Goal: Information Seeking & Learning: Stay updated

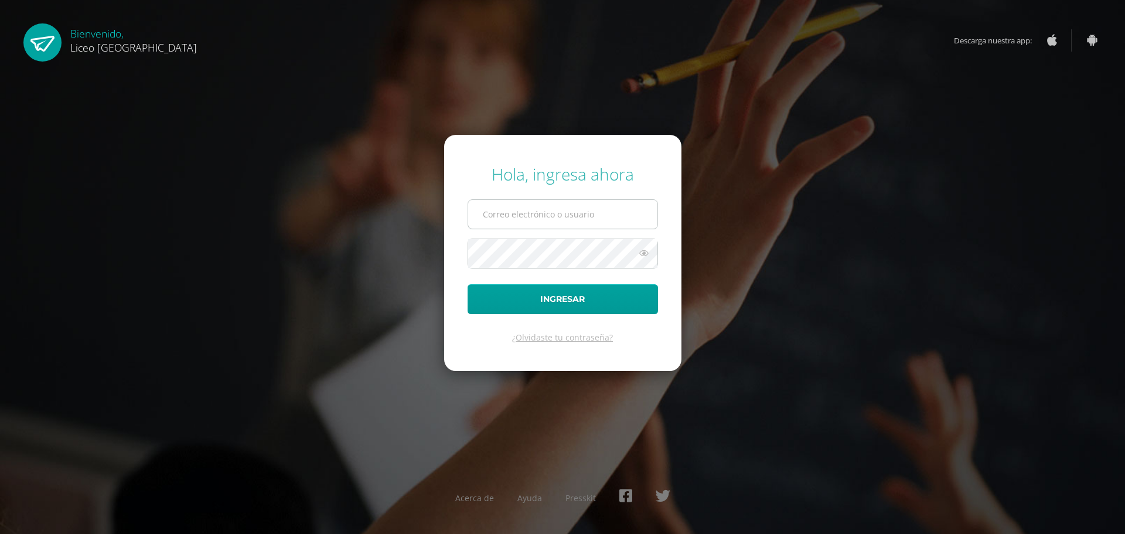
click at [580, 221] on input "text" at bounding box center [562, 214] width 189 height 29
type input "20192270"
click at [578, 298] on button "Ingresar" at bounding box center [563, 299] width 190 height 30
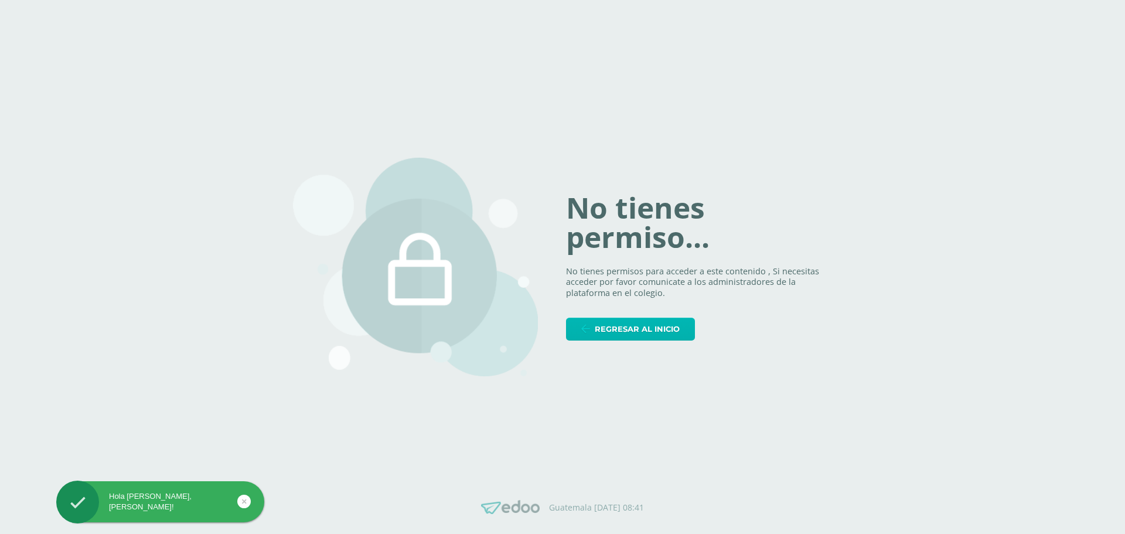
click at [620, 329] on span "Regresar al inicio" at bounding box center [637, 329] width 85 height 22
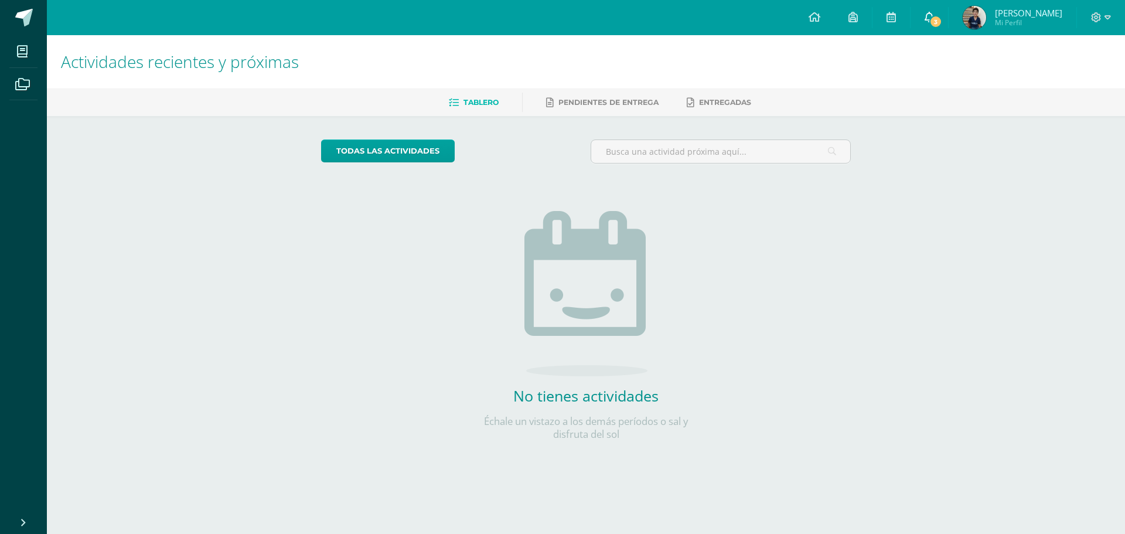
click at [932, 23] on span "3" at bounding box center [936, 21] width 13 height 13
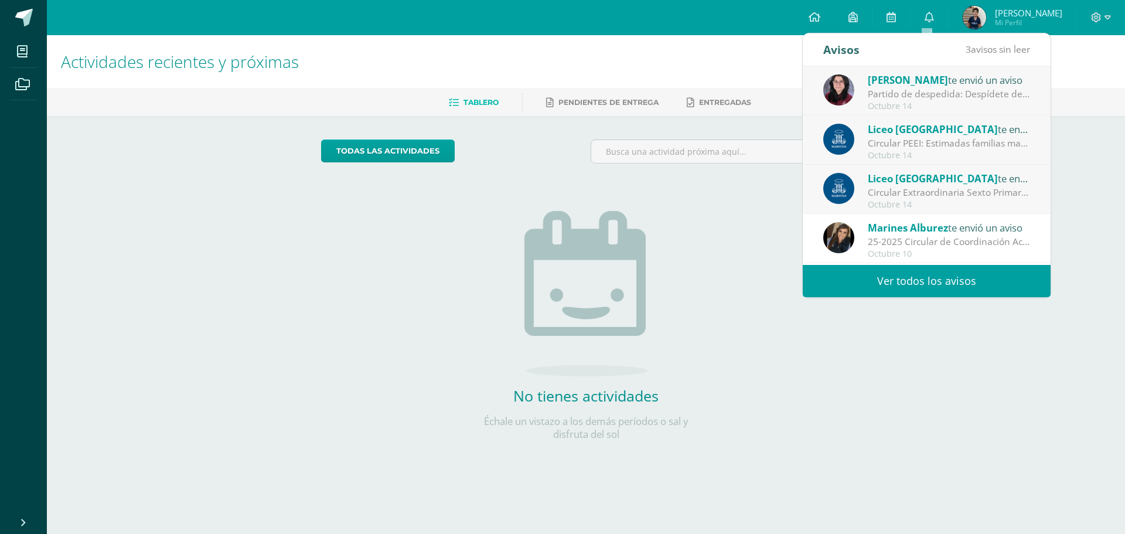
click at [923, 186] on div "Circular Extraordinaria Sexto Primaria : Estimadas familias maristas les compar…" at bounding box center [949, 192] width 163 height 13
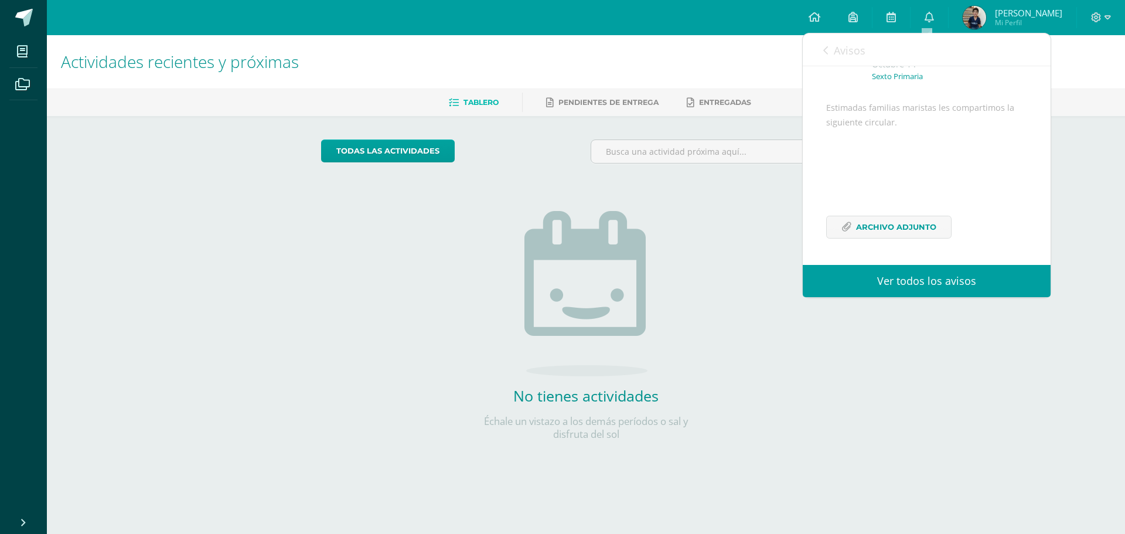
scroll to position [100, 0]
click at [908, 233] on span "Archivo Adjunto" at bounding box center [896, 227] width 80 height 22
click at [928, 18] on icon at bounding box center [929, 17] width 9 height 11
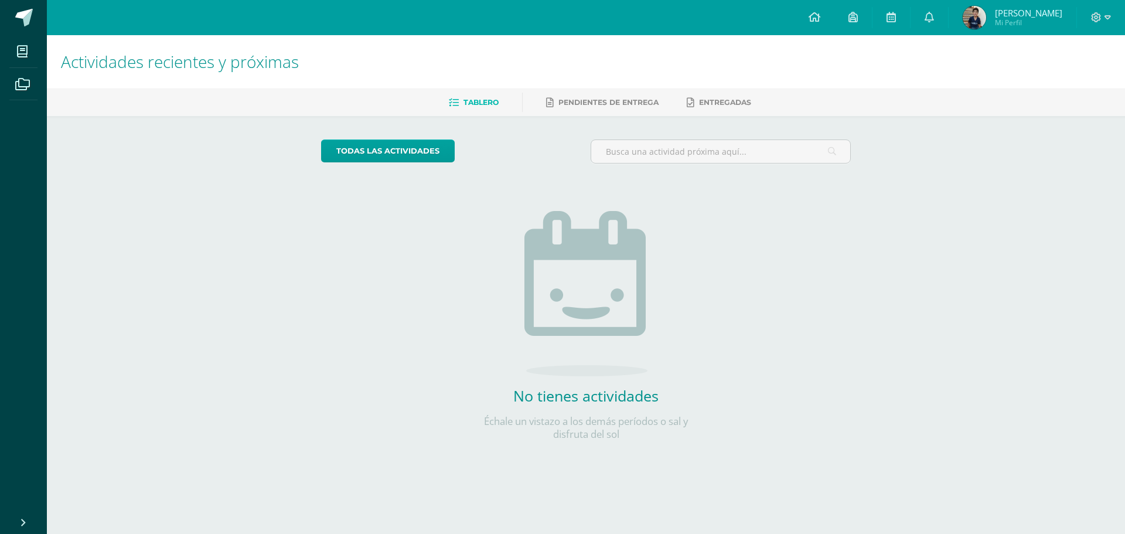
click at [811, 379] on div "todas las Actividades No tienes actividades Échale un vistazo a los demás perío…" at bounding box center [586, 297] width 577 height 362
click at [929, 15] on icon at bounding box center [929, 17] width 9 height 11
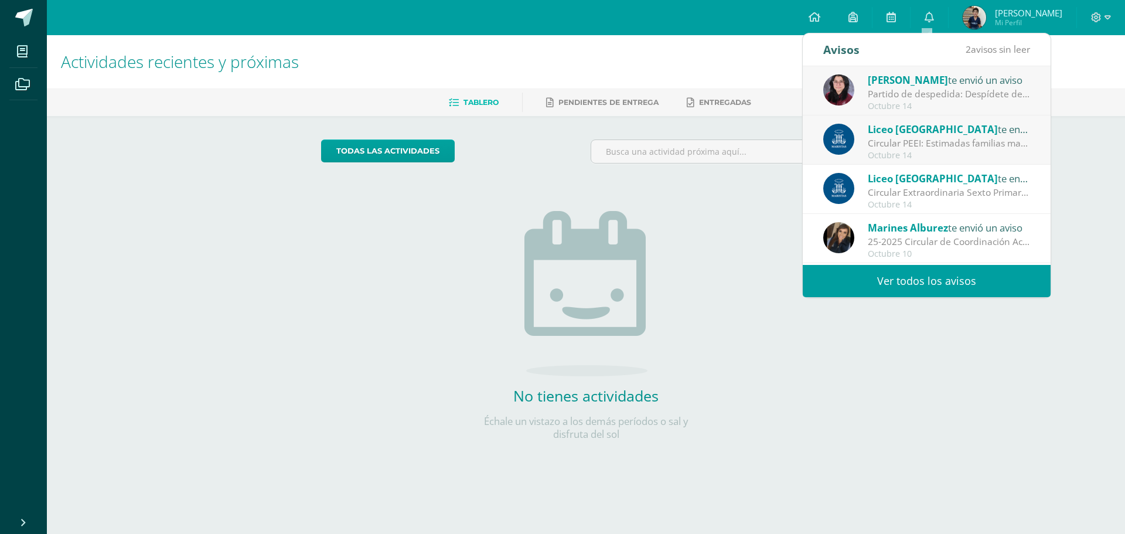
click at [912, 149] on div "Circular PEEI: Estimadas familias maristas nos complace compartir con ustedes q…" at bounding box center [949, 143] width 163 height 13
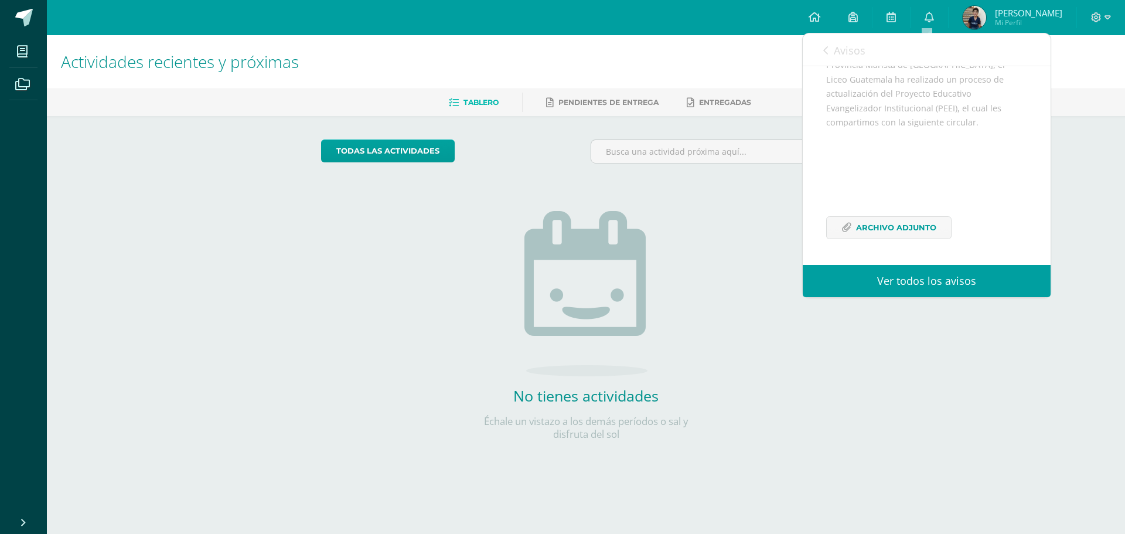
scroll to position [171, 0]
click at [886, 226] on span "Archivo Adjunto" at bounding box center [896, 228] width 80 height 22
click at [925, 21] on icon at bounding box center [929, 17] width 9 height 11
click at [870, 403] on div "todas las Actividades No tienes actividades Échale un vistazo a los demás perío…" at bounding box center [586, 297] width 577 height 362
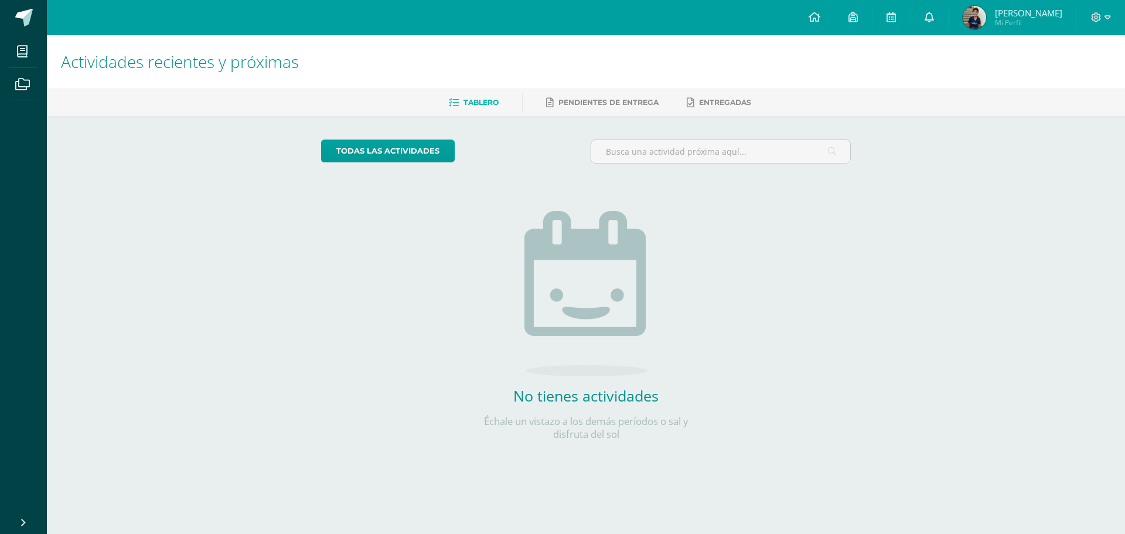
click at [925, 18] on icon at bounding box center [929, 17] width 9 height 11
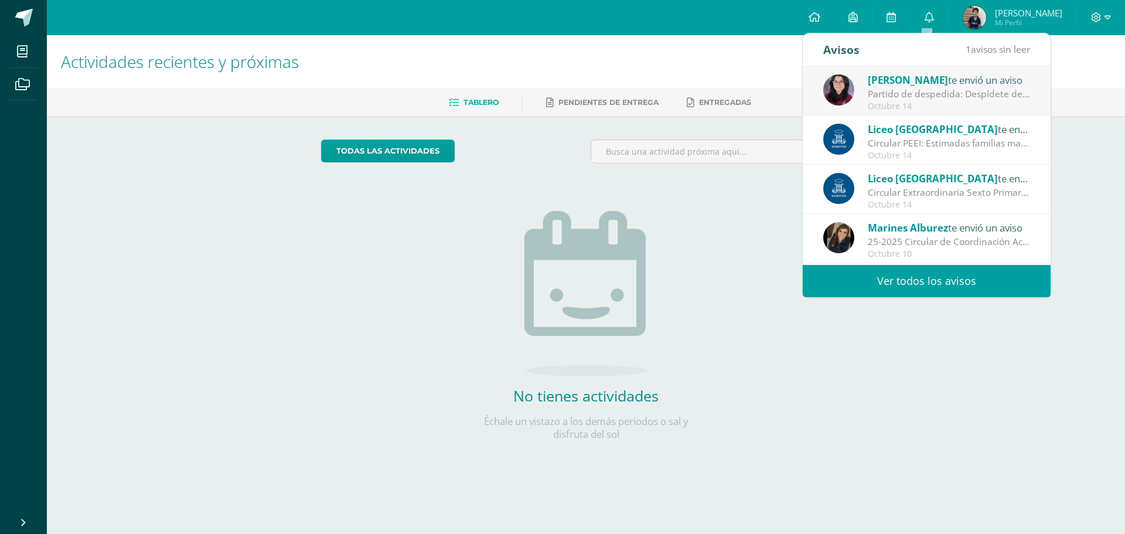
click at [927, 86] on span "Melissa Vega" at bounding box center [908, 79] width 80 height 13
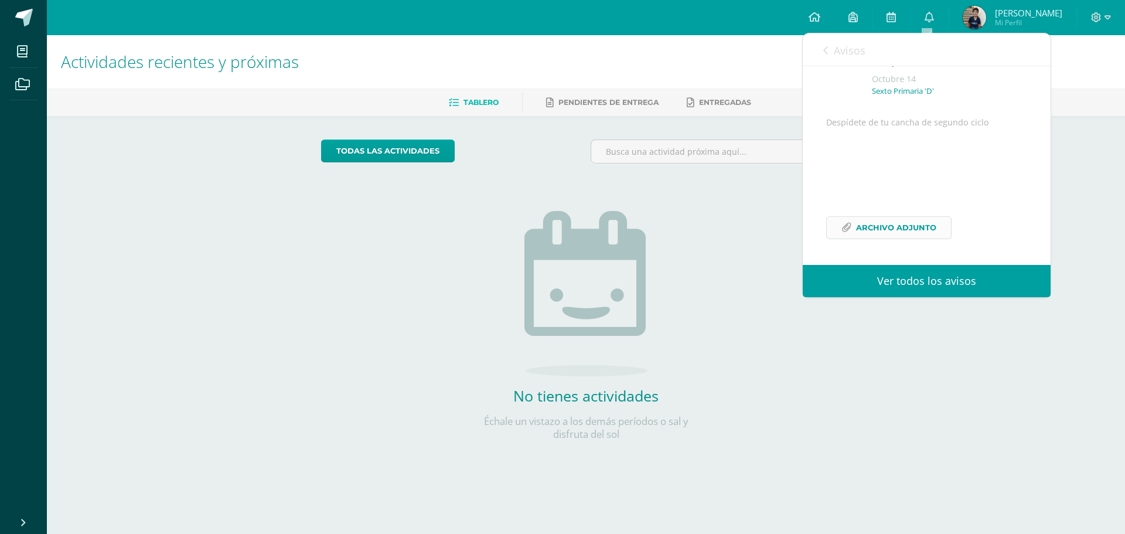
scroll to position [85, 0]
click at [937, 220] on link "Archivo Adjunto" at bounding box center [888, 227] width 125 height 23
drag, startPoint x: 1079, startPoint y: 125, endPoint x: 1082, endPoint y: 118, distance: 7.1
click at [1079, 125] on div "Actividades recientes y próximas Tablero Pendientes de entrega Entregadas todas…" at bounding box center [586, 256] width 1078 height 443
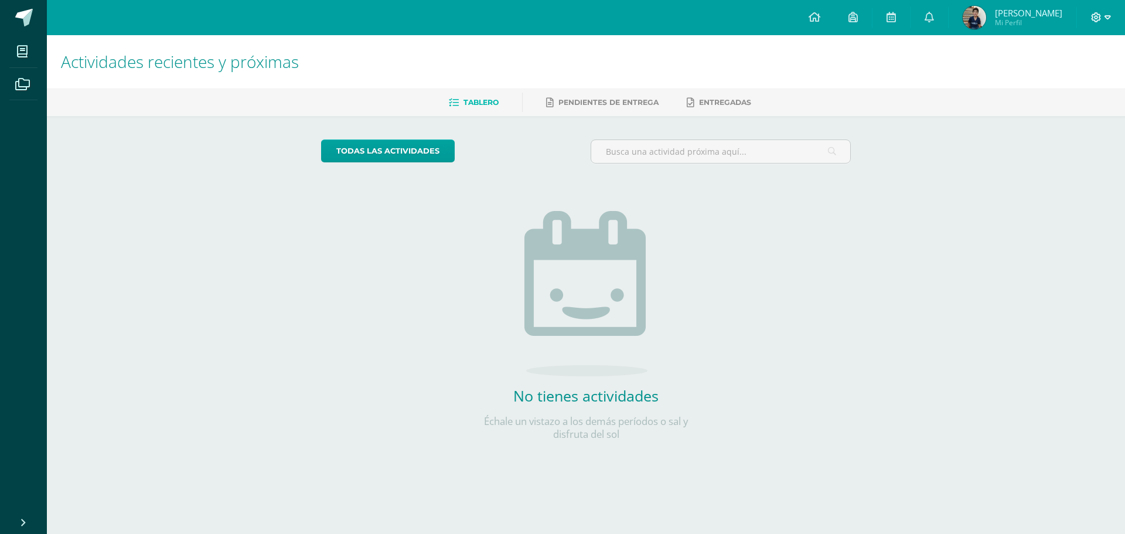
click at [1102, 13] on span at bounding box center [1101, 17] width 20 height 13
click at [1045, 81] on span "Cerrar sesión" at bounding box center [1070, 79] width 53 height 11
